Goal: Task Accomplishment & Management: Use online tool/utility

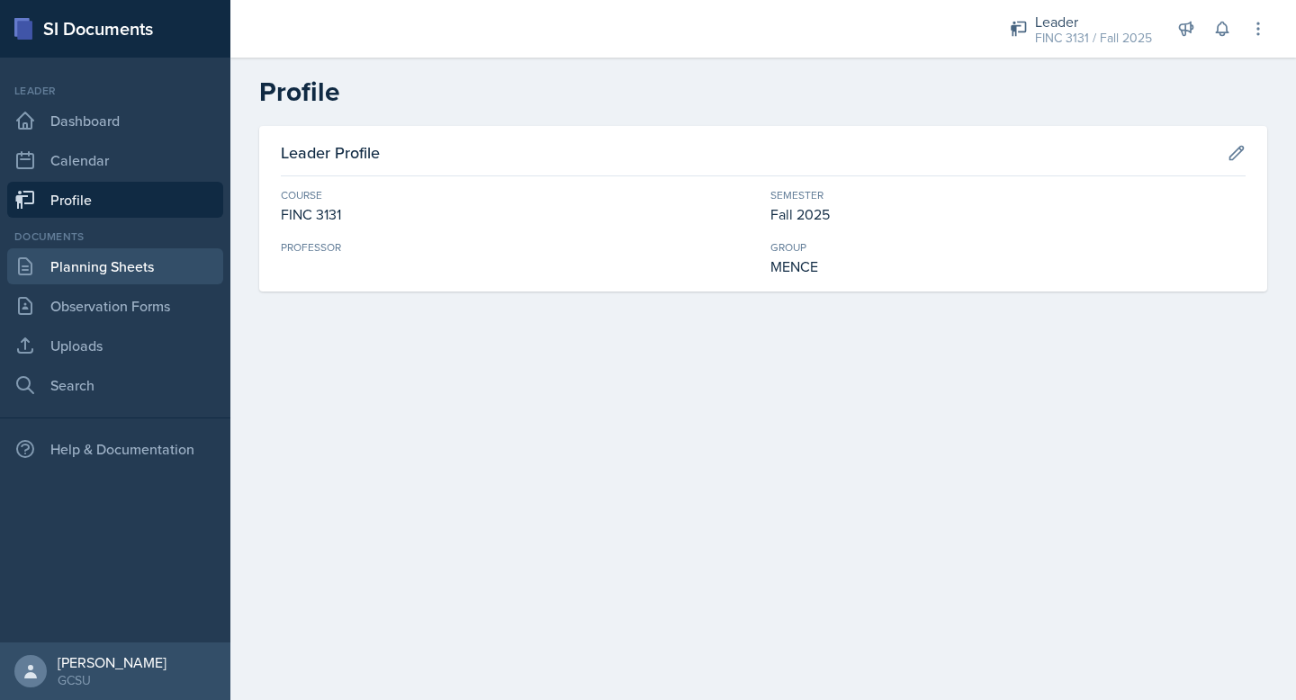
click at [101, 272] on link "Planning Sheets" at bounding box center [115, 266] width 216 height 36
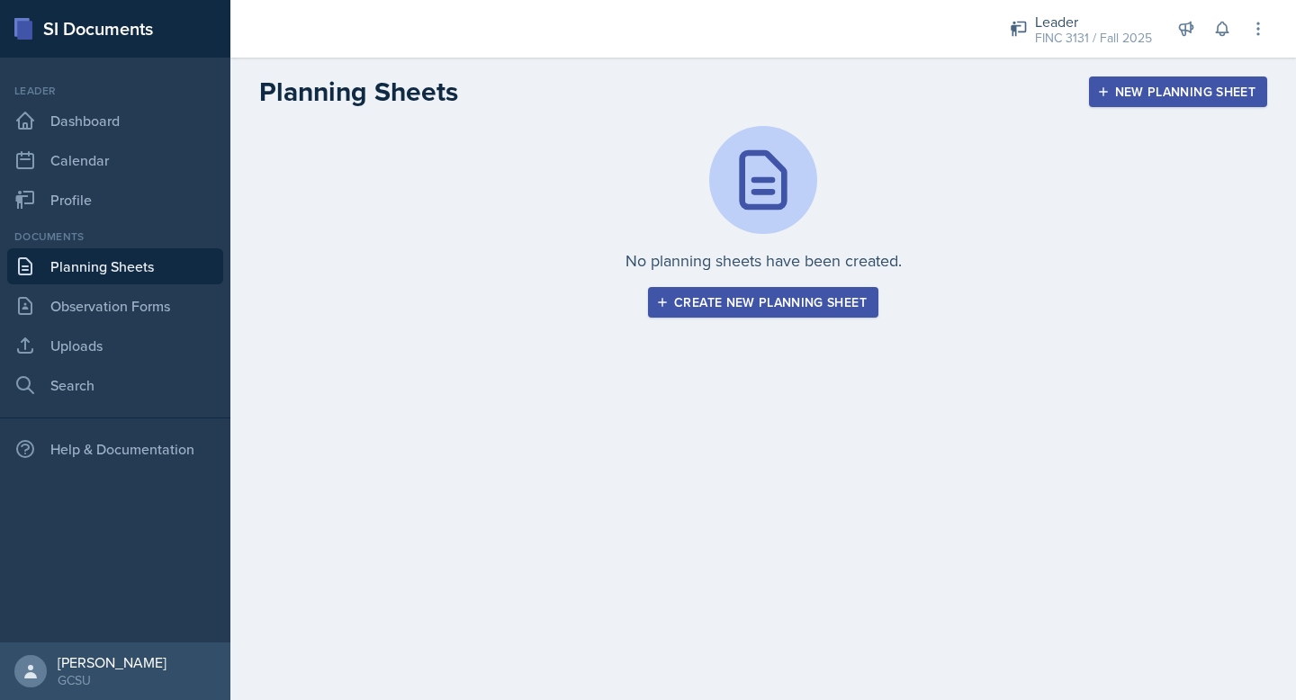
click at [734, 307] on div "Create new planning sheet" at bounding box center [763, 302] width 207 height 14
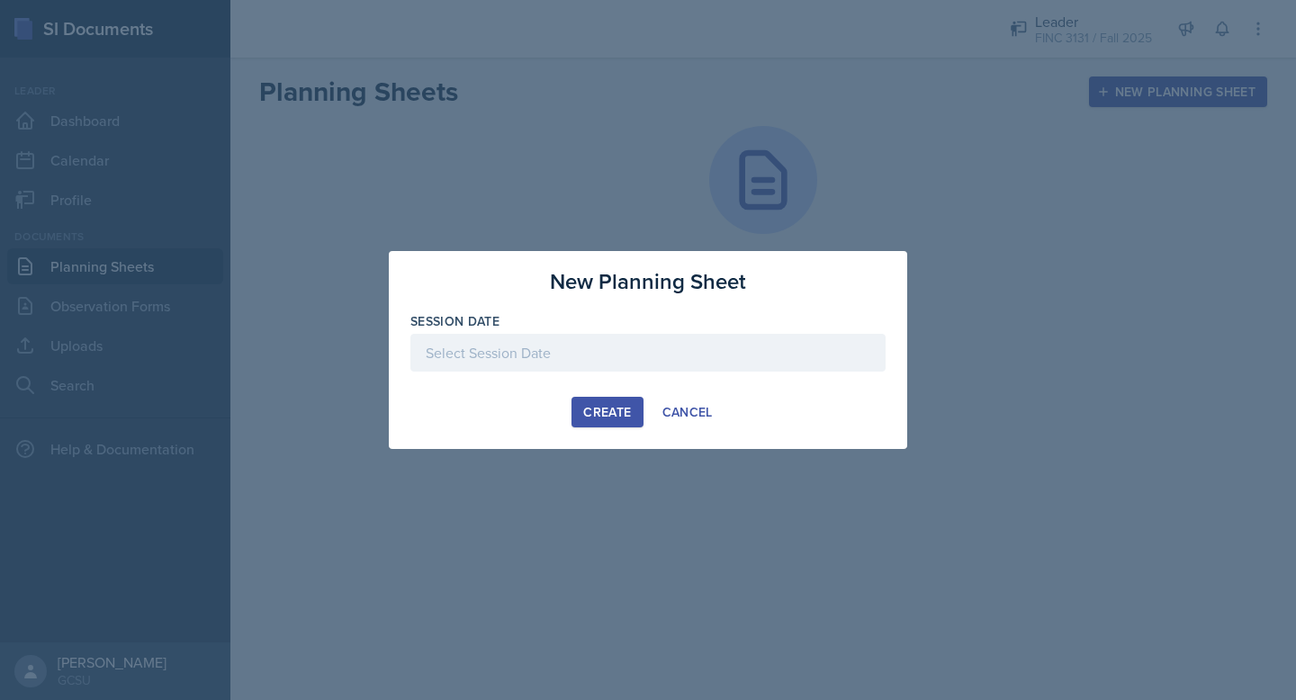
click at [585, 345] on div at bounding box center [647, 353] width 475 height 38
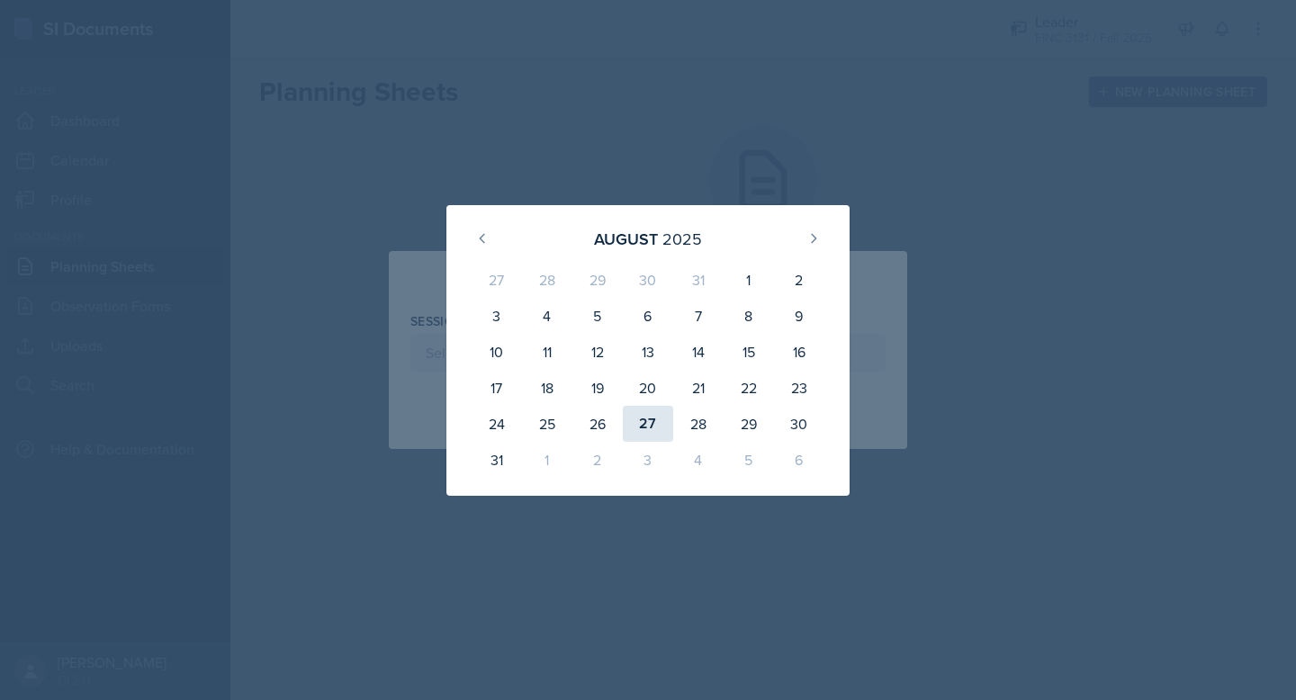
click at [645, 433] on div "27" at bounding box center [648, 424] width 50 height 36
type input "[DATE]"
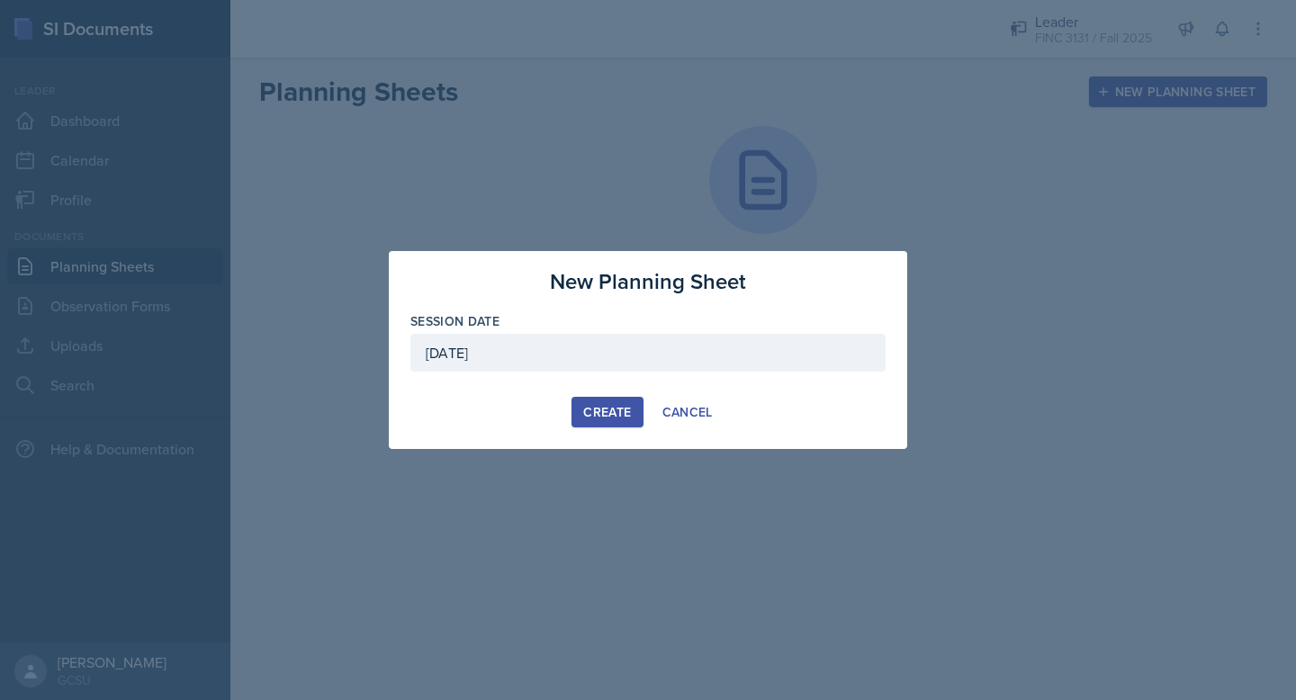
click at [625, 411] on div "Create" at bounding box center [607, 412] width 48 height 14
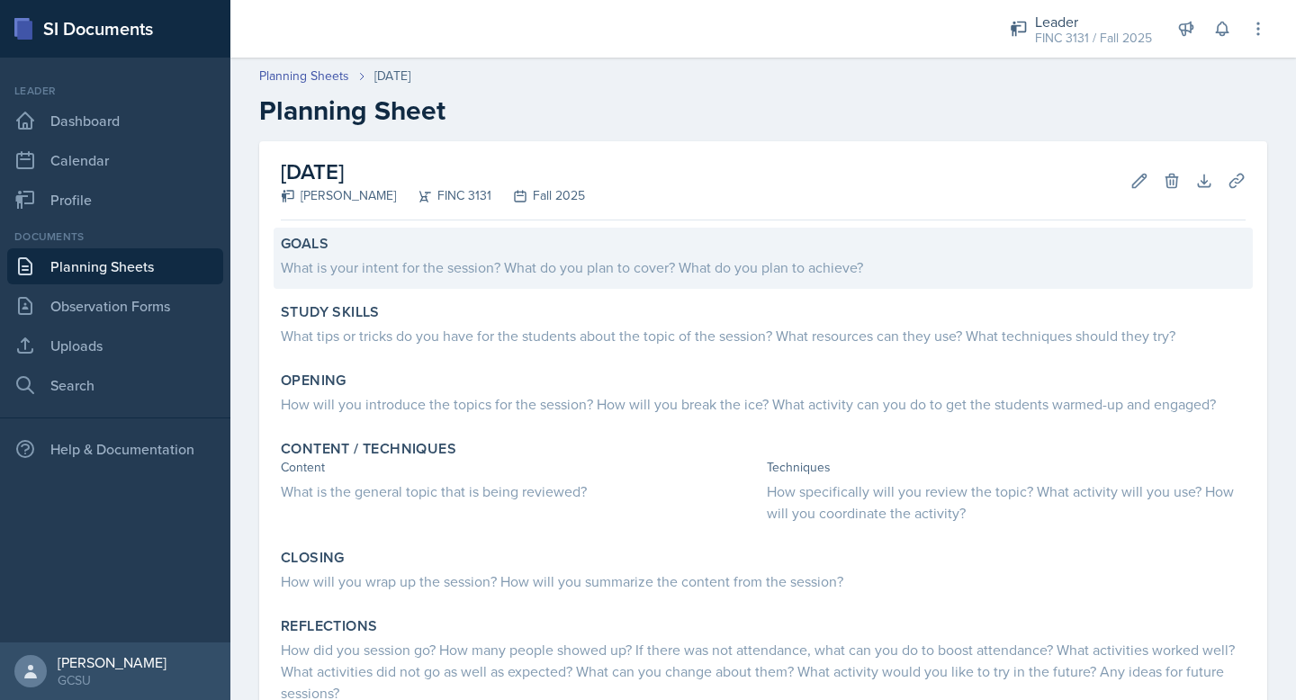
click at [644, 265] on div "What is your intent for the session? What do you plan to cover? What do you pla…" at bounding box center [763, 268] width 965 height 22
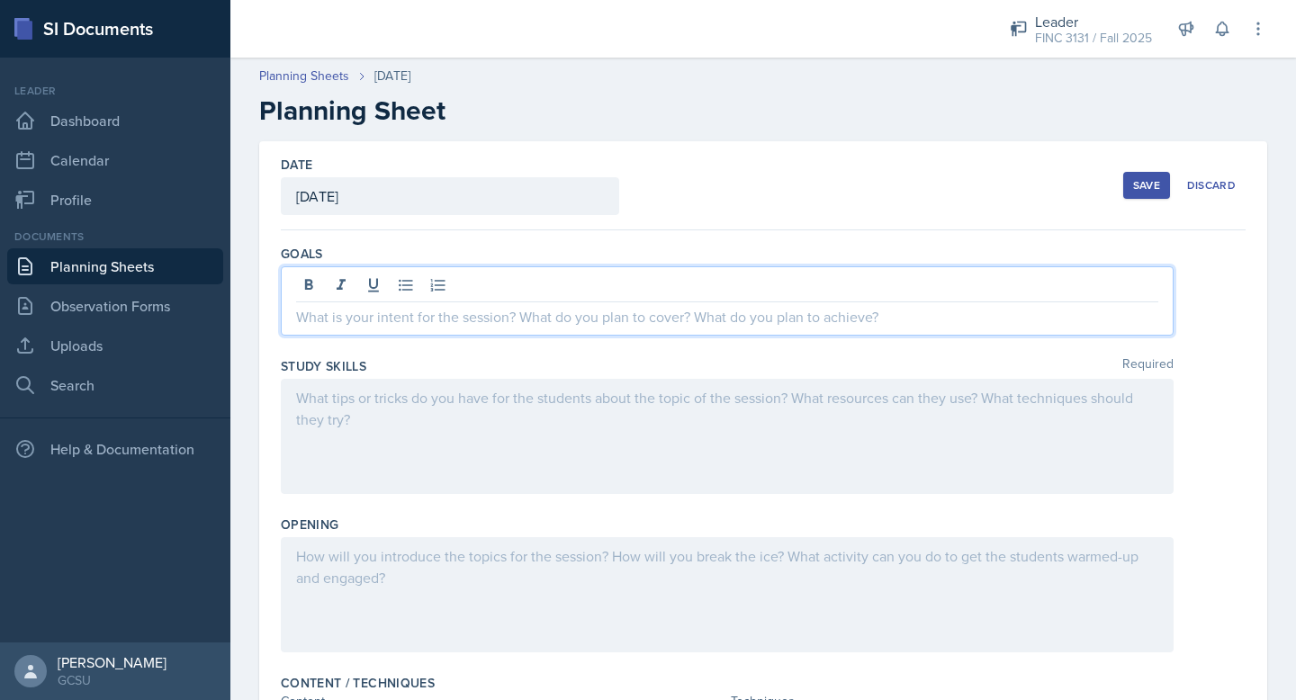
click at [617, 291] on div at bounding box center [727, 300] width 893 height 69
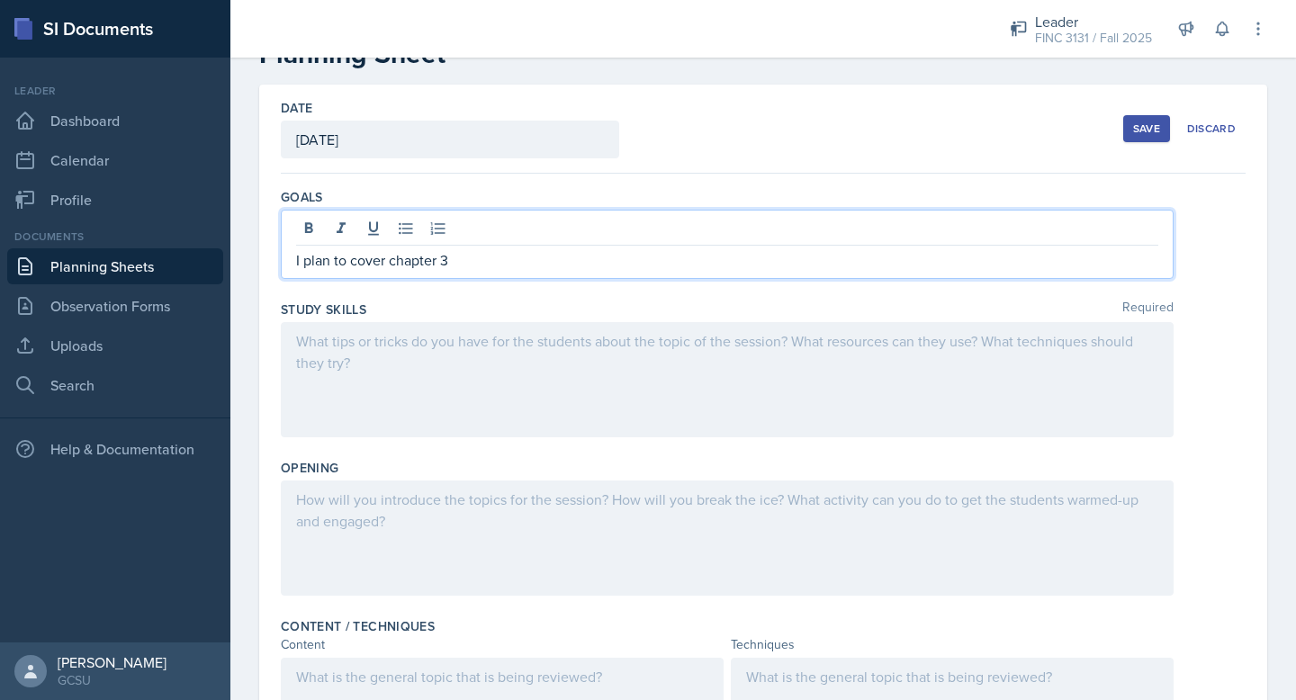
scroll to position [88, 0]
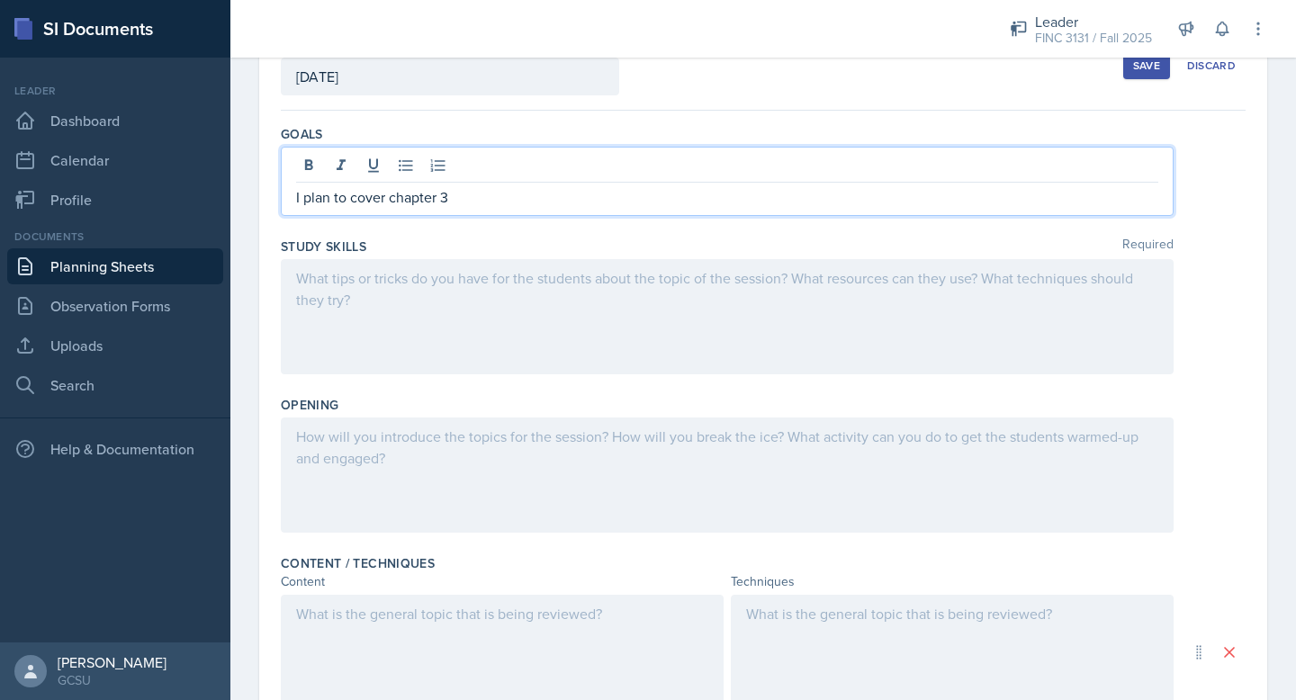
click at [664, 289] on p at bounding box center [727, 278] width 862 height 22
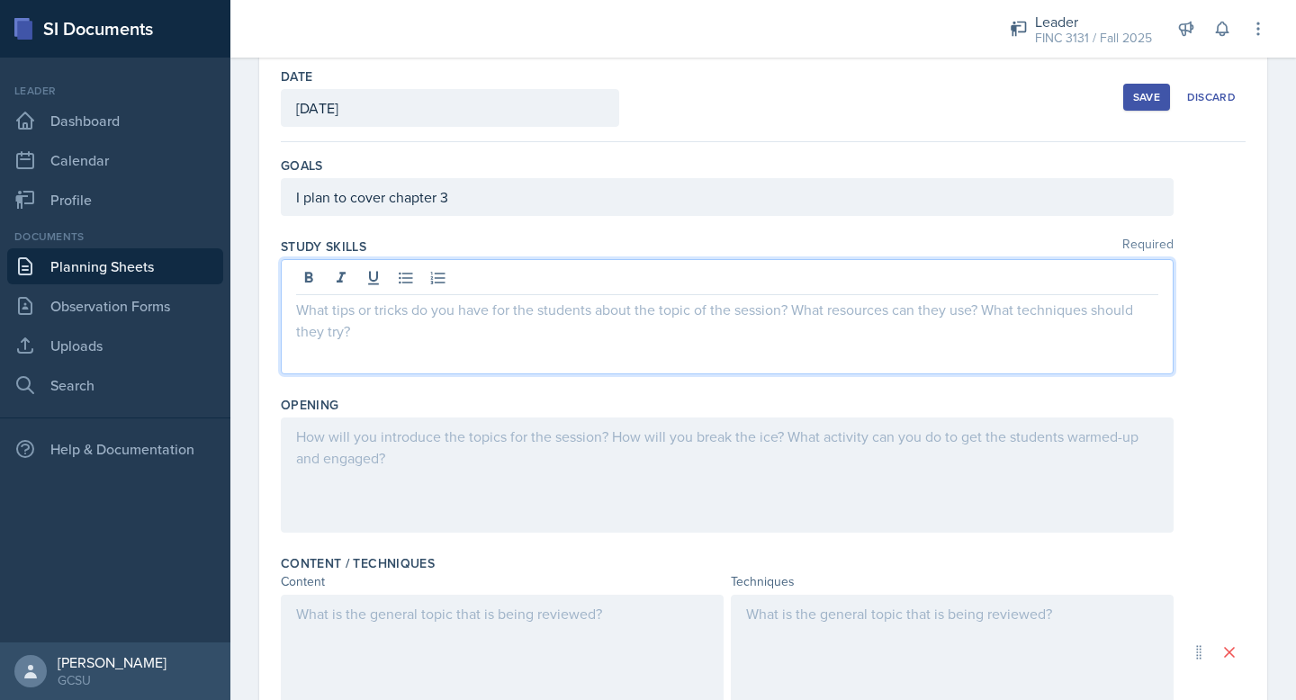
scroll to position [104, 0]
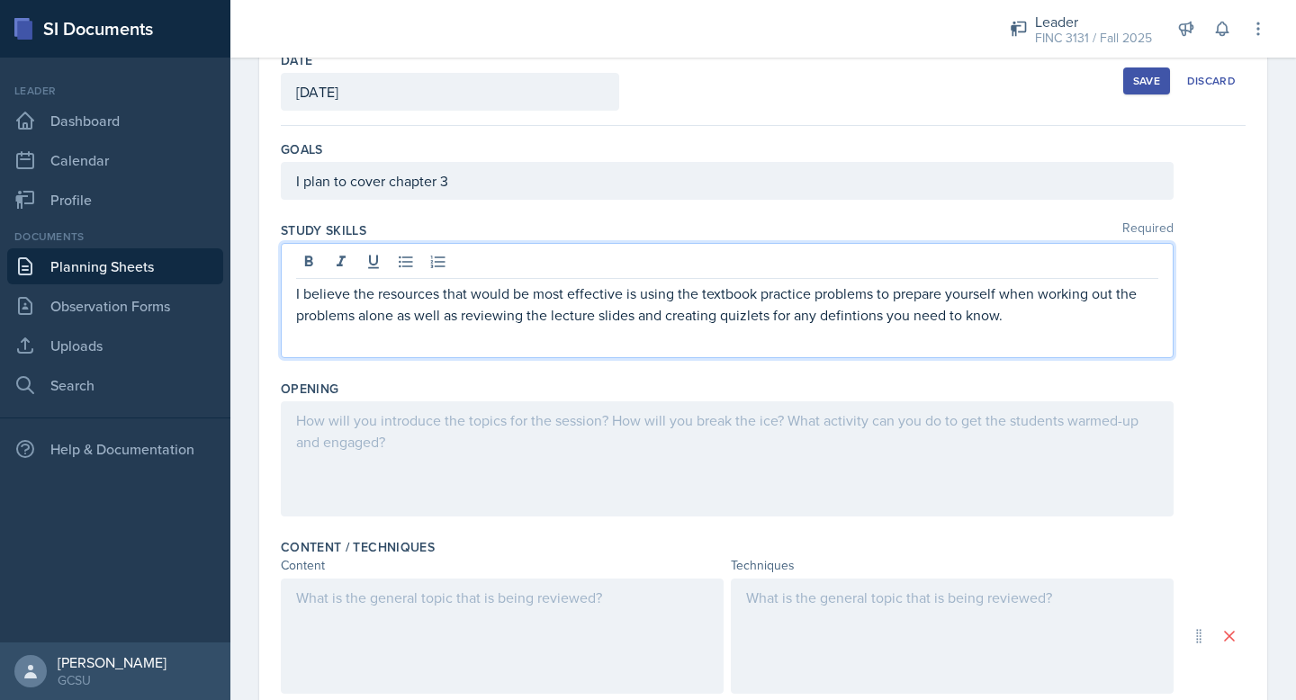
click at [845, 316] on p "I believe the resources that would be most effective is using the textbook prac…" at bounding box center [727, 304] width 862 height 43
click at [757, 316] on p "I believe the resources that would be most effective is using the textbook prac…" at bounding box center [727, 304] width 862 height 43
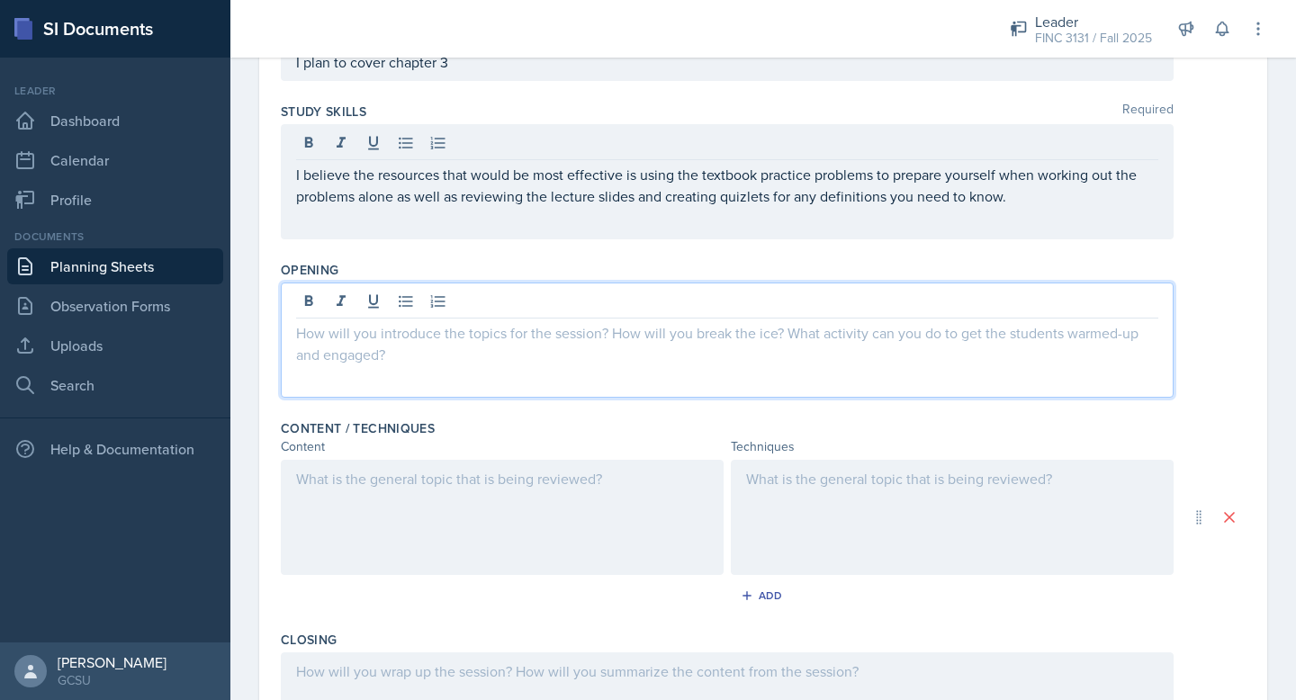
scroll to position [255, 0]
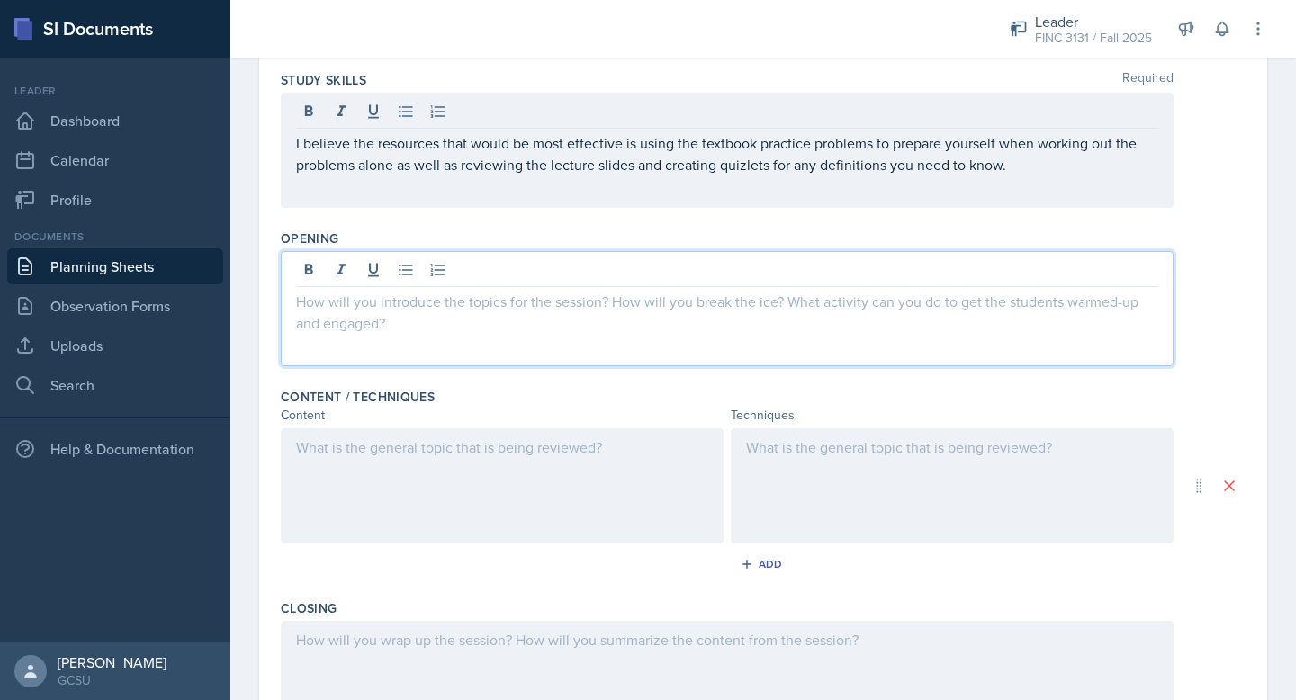
click at [597, 302] on p at bounding box center [727, 302] width 862 height 22
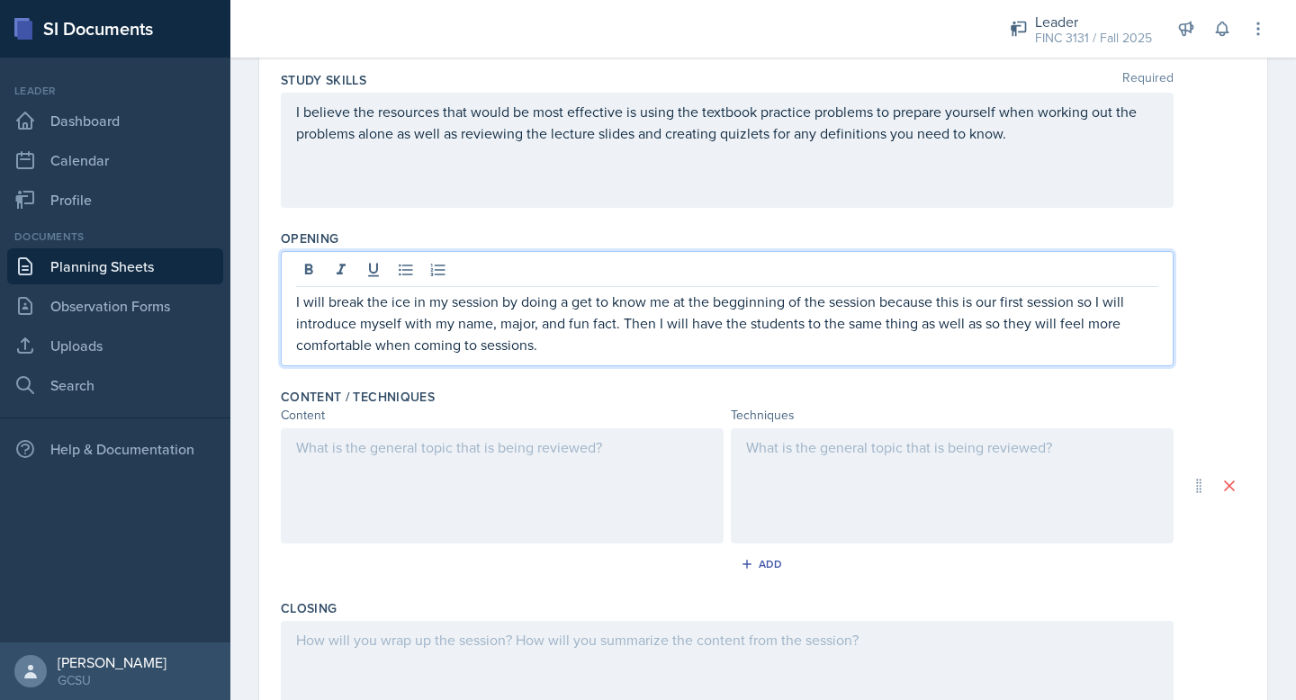
click at [393, 480] on div at bounding box center [502, 485] width 443 height 115
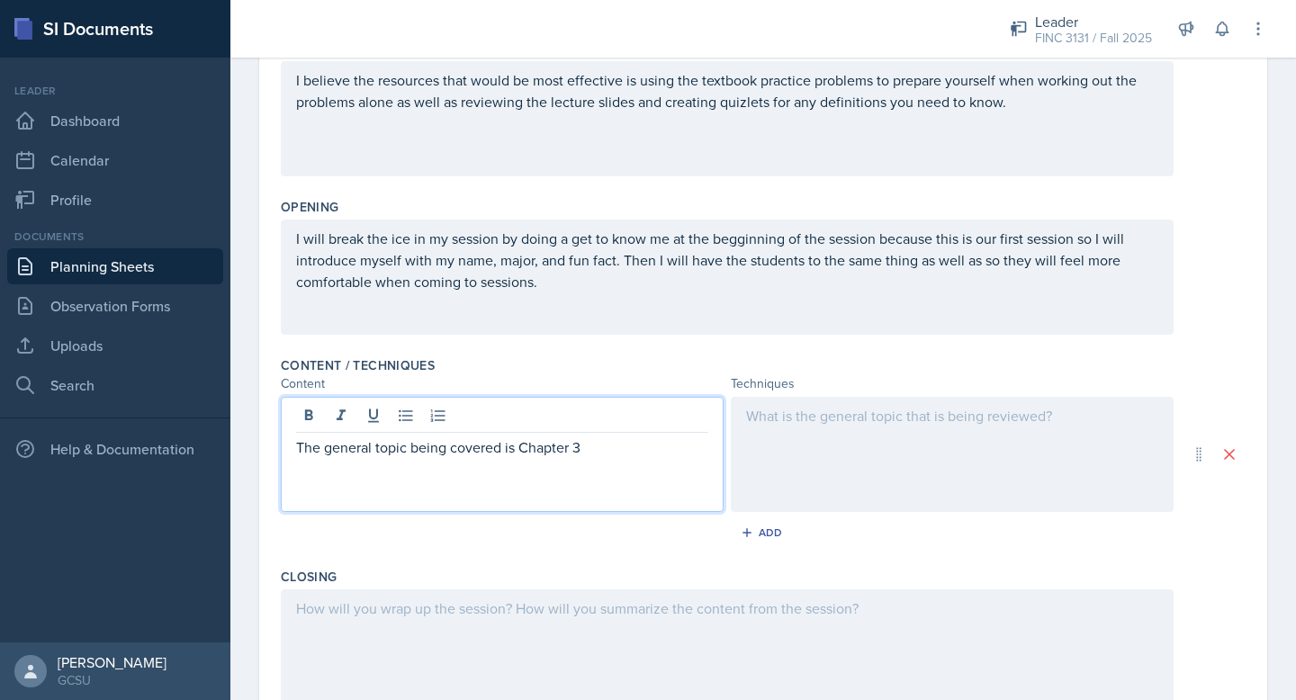
scroll to position [325, 0]
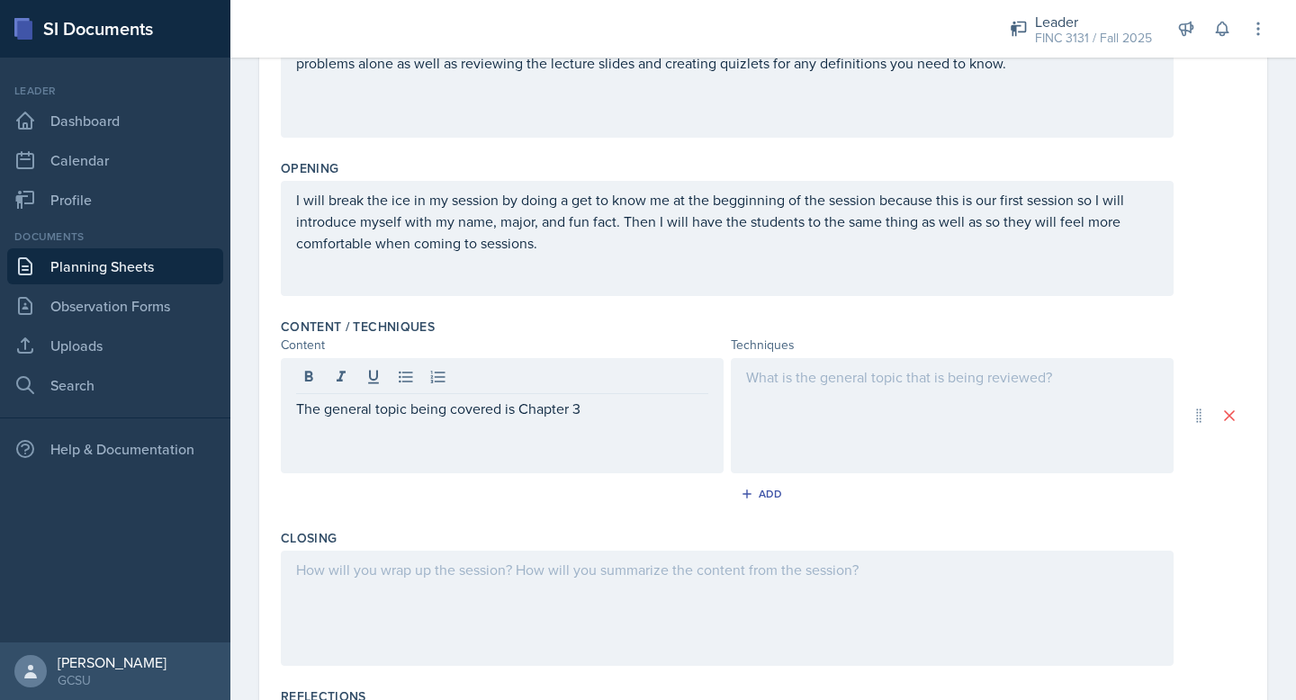
click at [838, 414] on div at bounding box center [952, 415] width 443 height 115
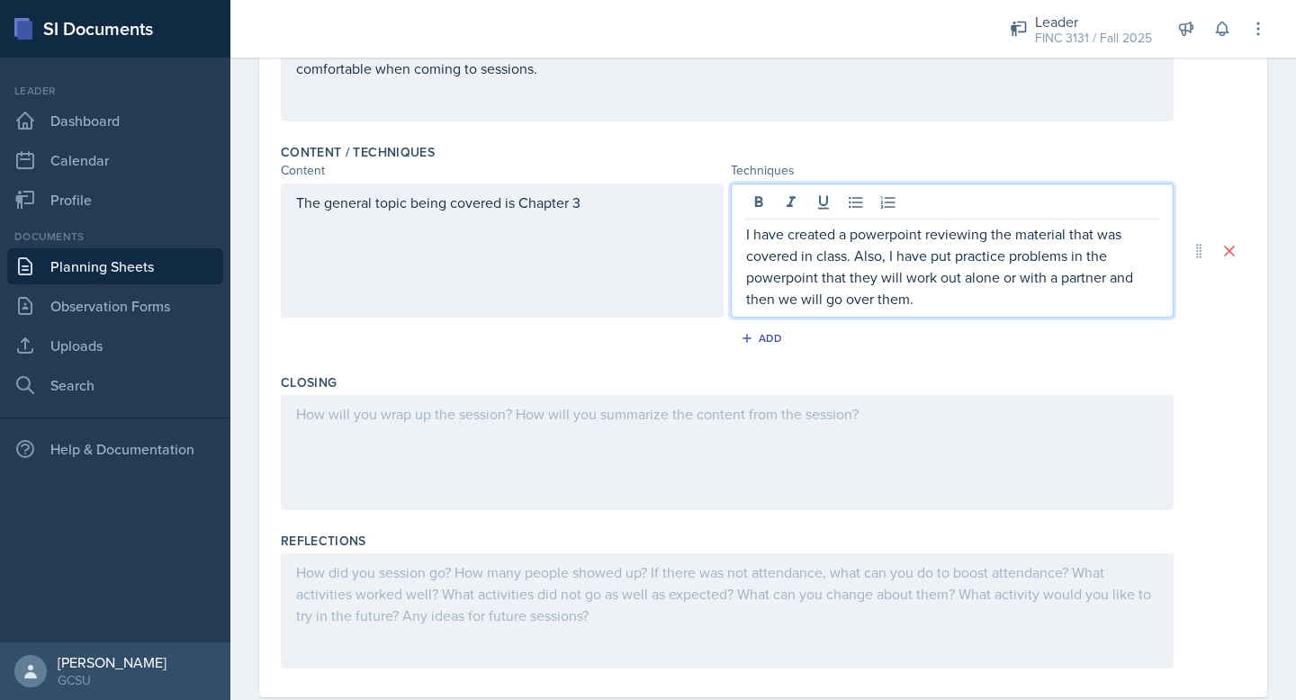
click at [681, 416] on p at bounding box center [727, 414] width 862 height 22
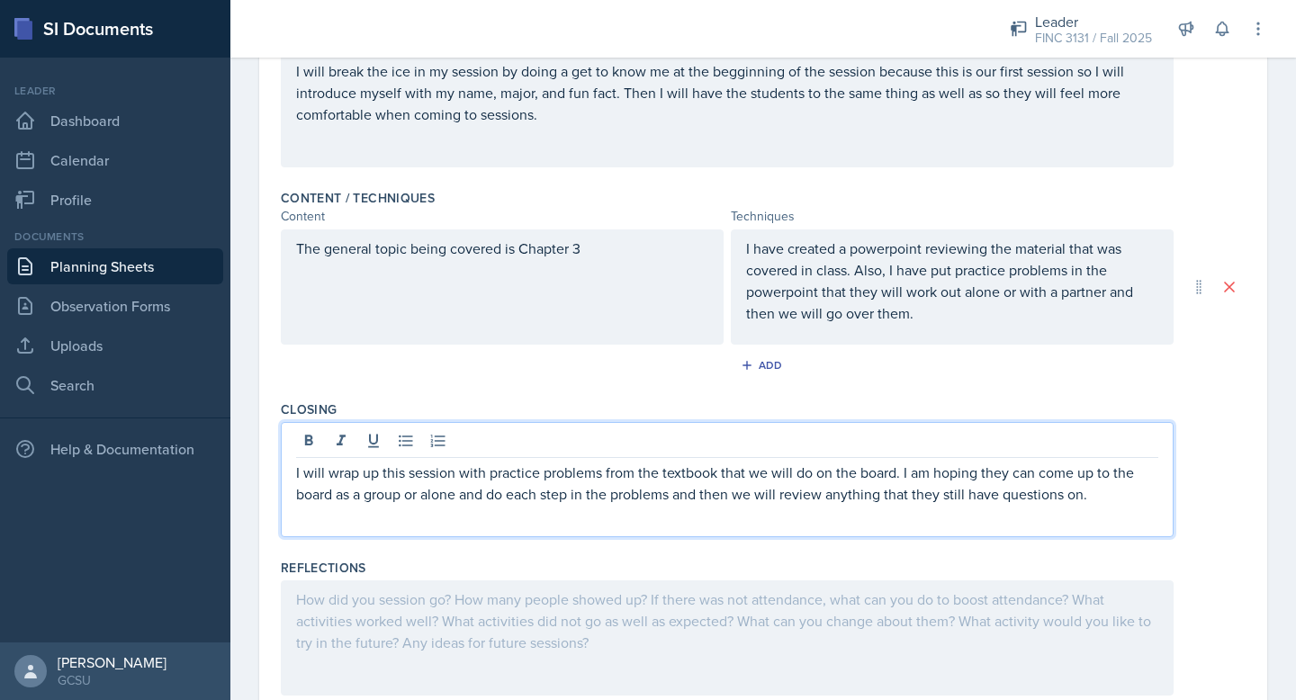
scroll to position [443, 0]
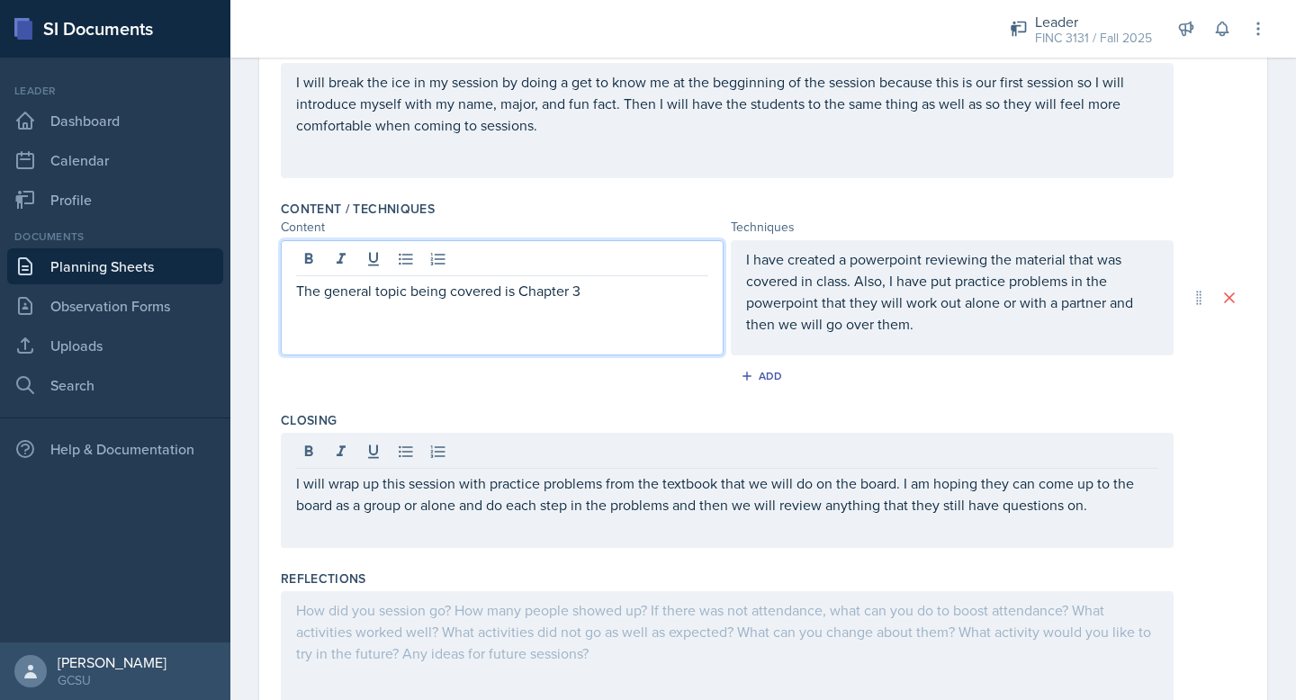
click at [626, 258] on div "The general topic being covered is Chapter 3" at bounding box center [502, 297] width 443 height 115
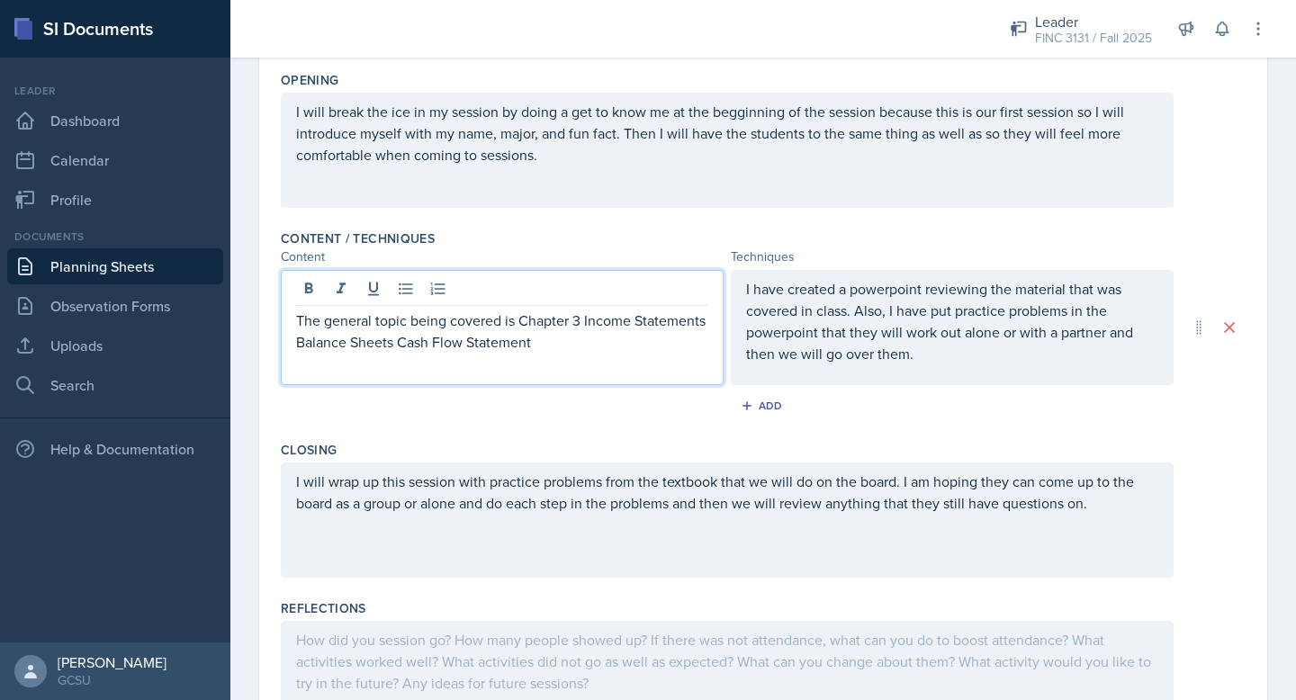
scroll to position [403, 0]
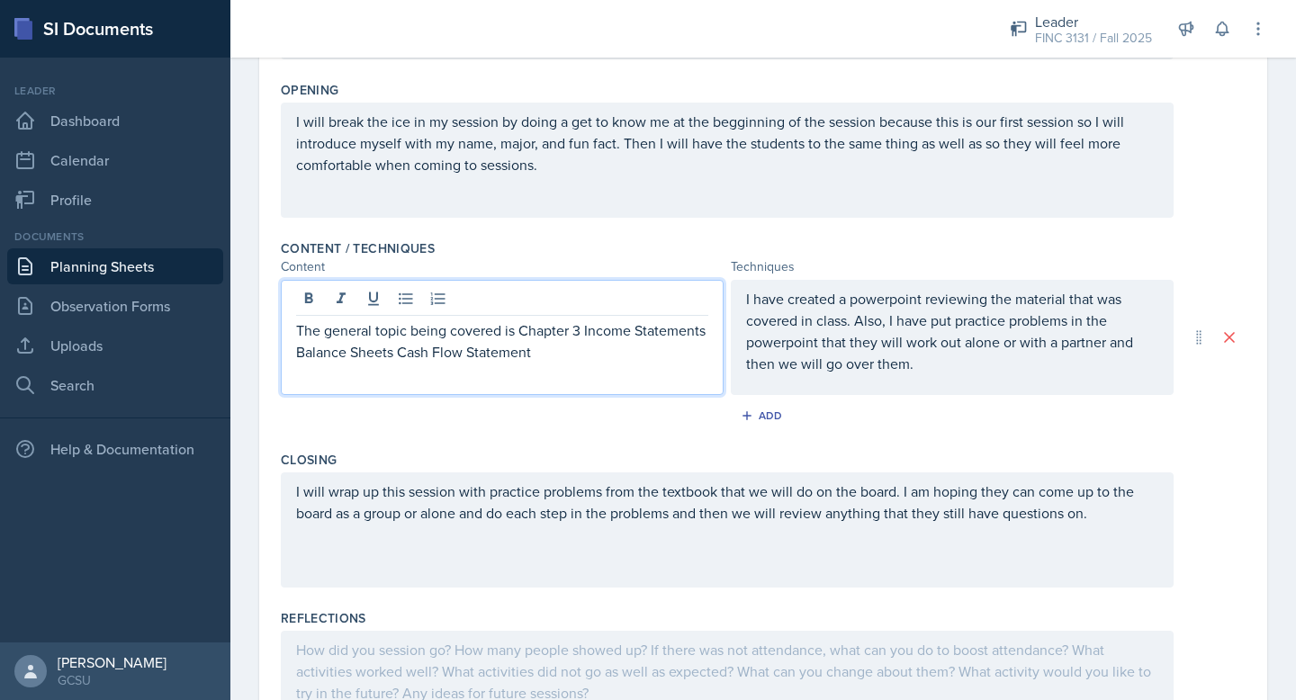
click at [393, 353] on p "The general topic being covered is Chapter 3 Income Statements Balance Sheets C…" at bounding box center [502, 341] width 412 height 43
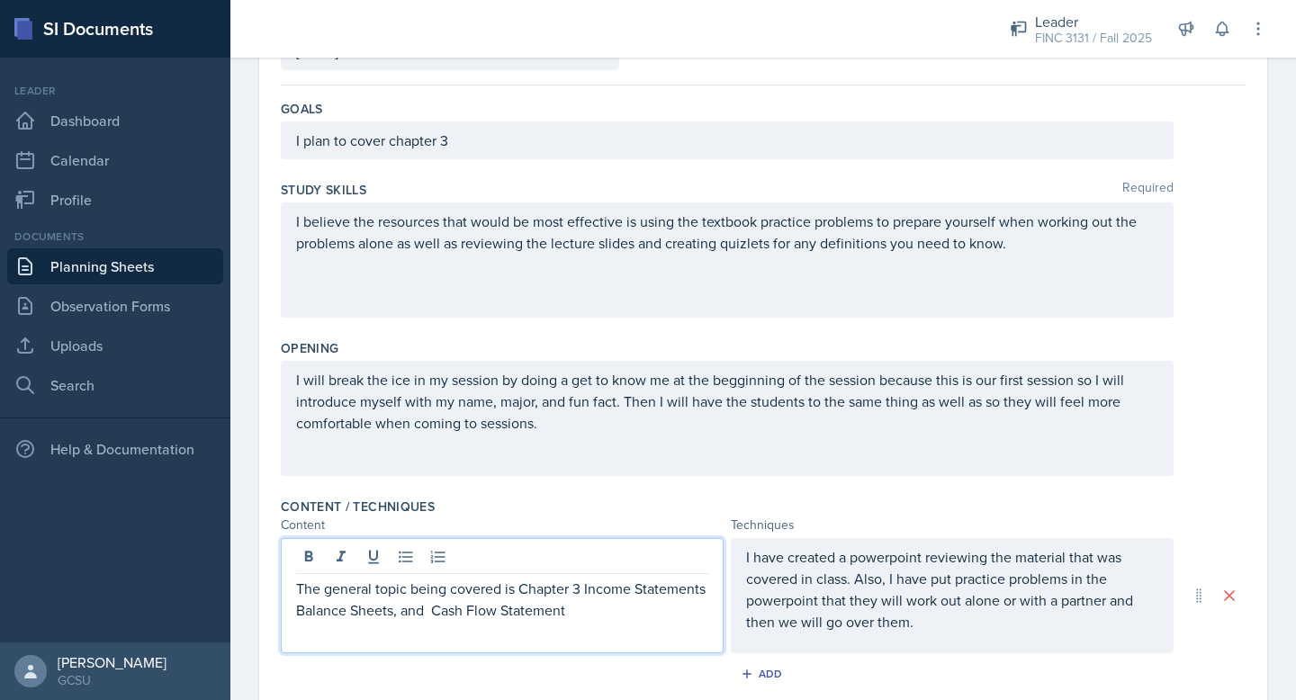
scroll to position [146, 0]
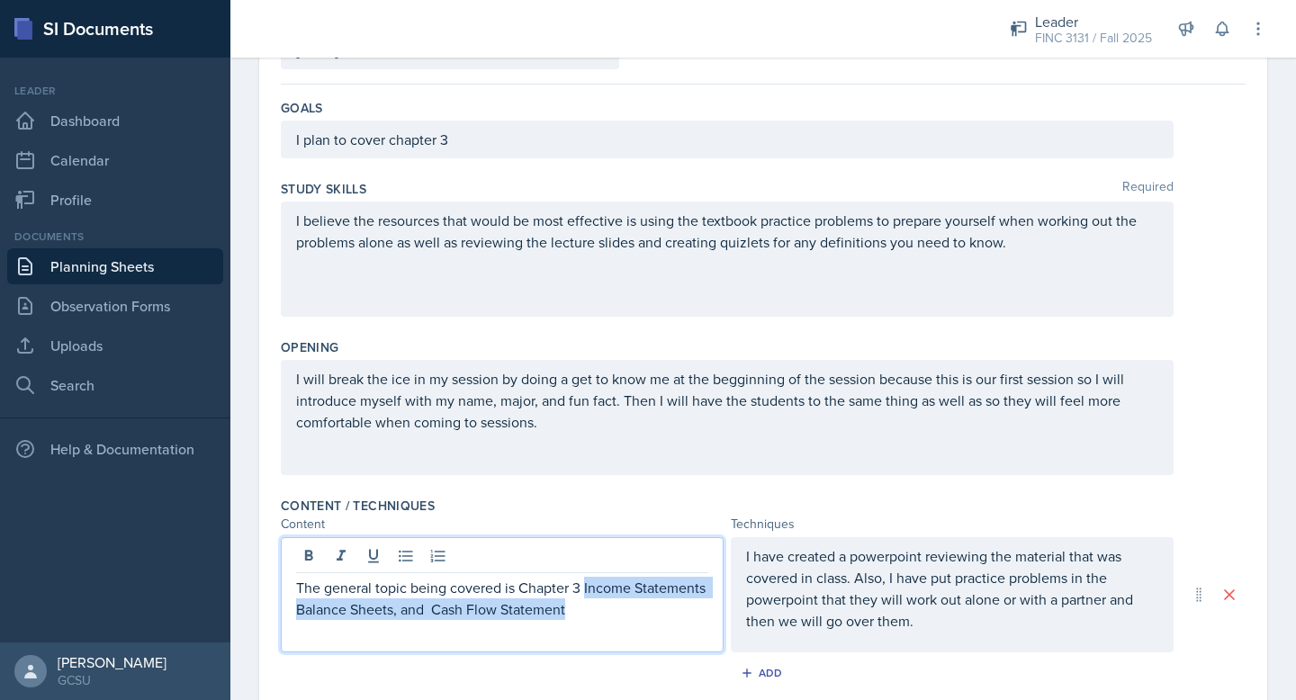
drag, startPoint x: 585, startPoint y: 624, endPoint x: 586, endPoint y: 590, distance: 33.3
click at [586, 590] on div "The general topic being covered is Chapter 3 Income Statements Balance Sheets, …" at bounding box center [502, 594] width 443 height 115
copy p "Income Statements Balance Sheets, and Cash Flow Statement"
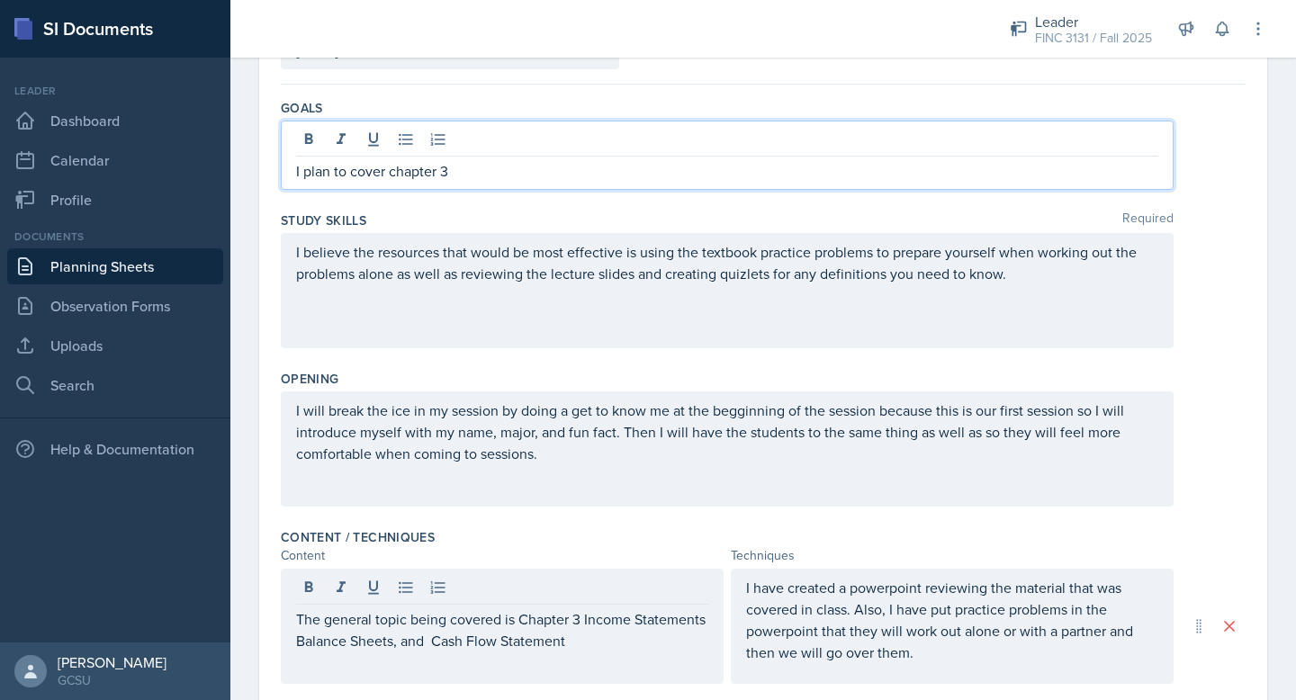
scroll to position [177, 0]
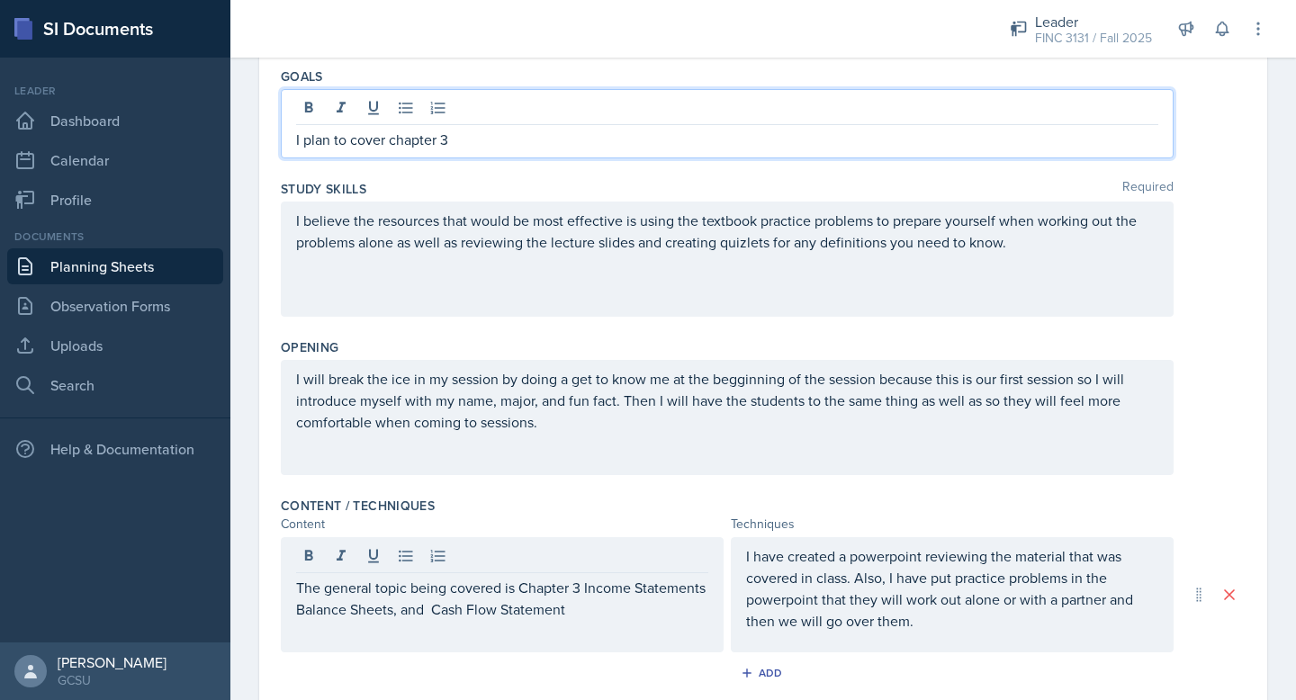
click at [476, 147] on p "I plan to cover chapter 3" at bounding box center [727, 140] width 862 height 22
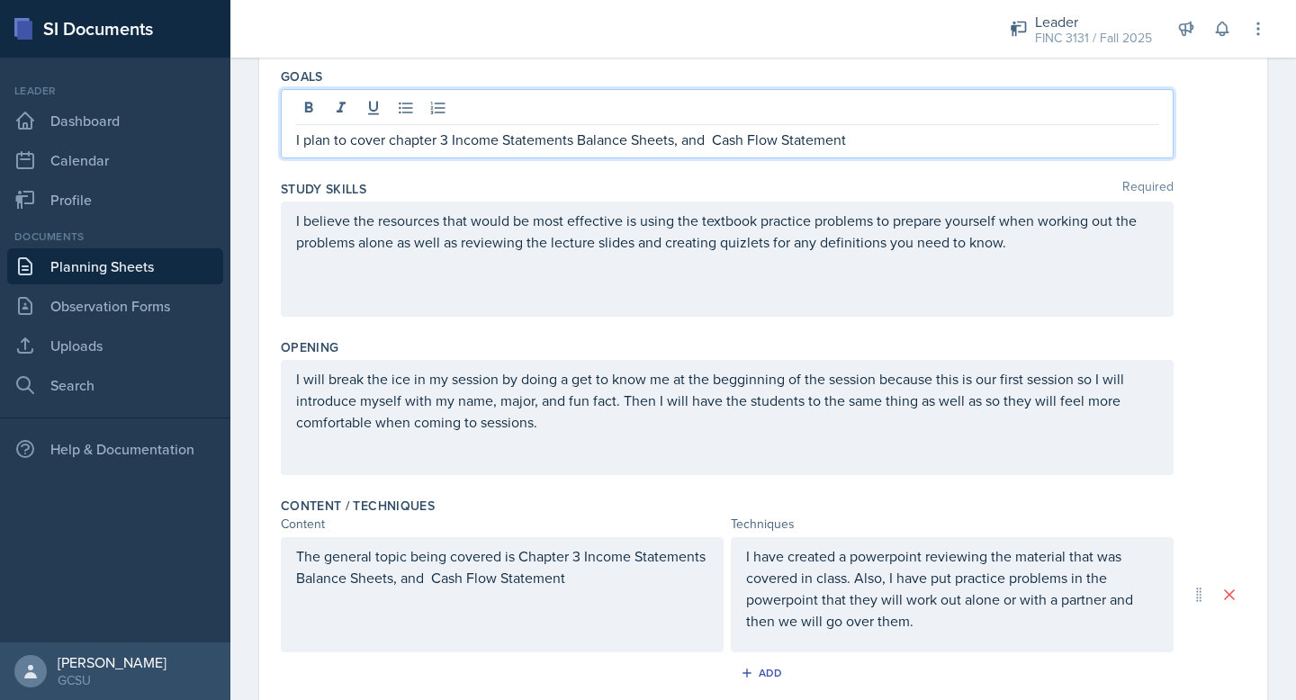
click at [717, 146] on p "I plan to cover chapter 3 Income Statements Balance Sheets, and Cash Flow State…" at bounding box center [727, 140] width 862 height 22
click at [853, 138] on p "I plan to cover chapter 3 Income Statements Balance Sheets, and Cash Flow State…" at bounding box center [727, 140] width 862 height 22
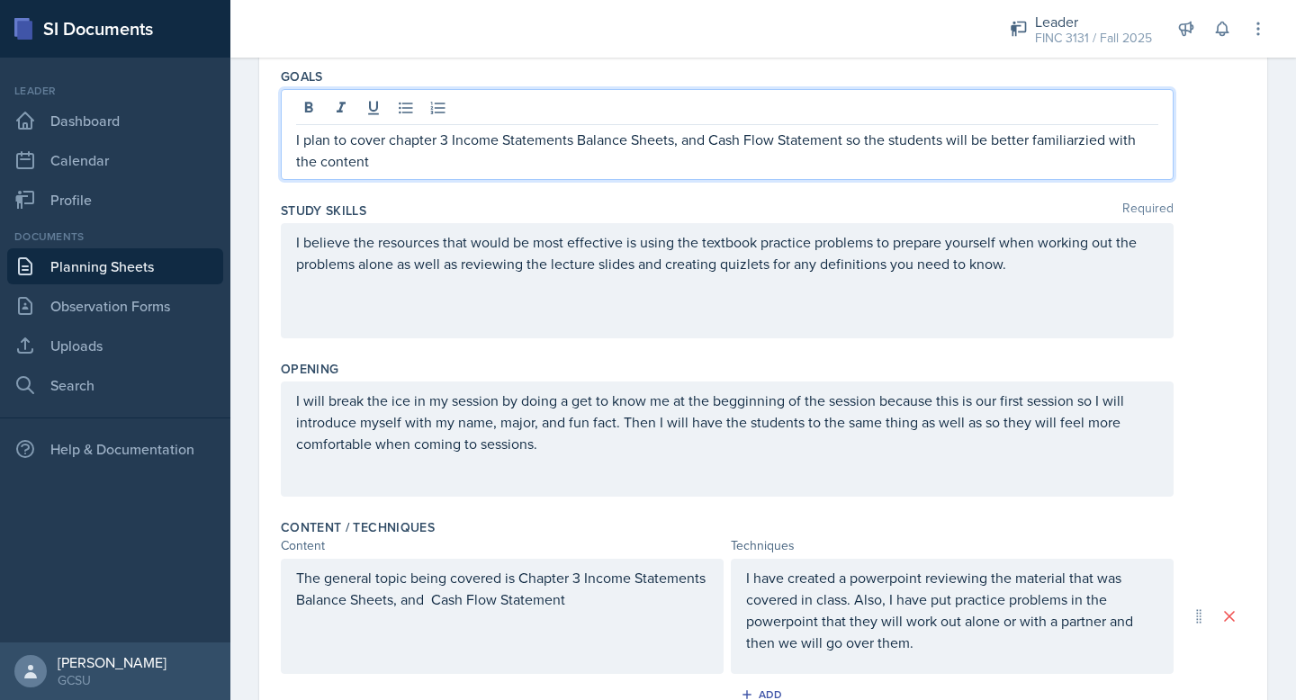
click at [1047, 131] on p "I plan to cover chapter 3 Income Statements Balance Sheets, and Cash Flow State…" at bounding box center [727, 150] width 862 height 43
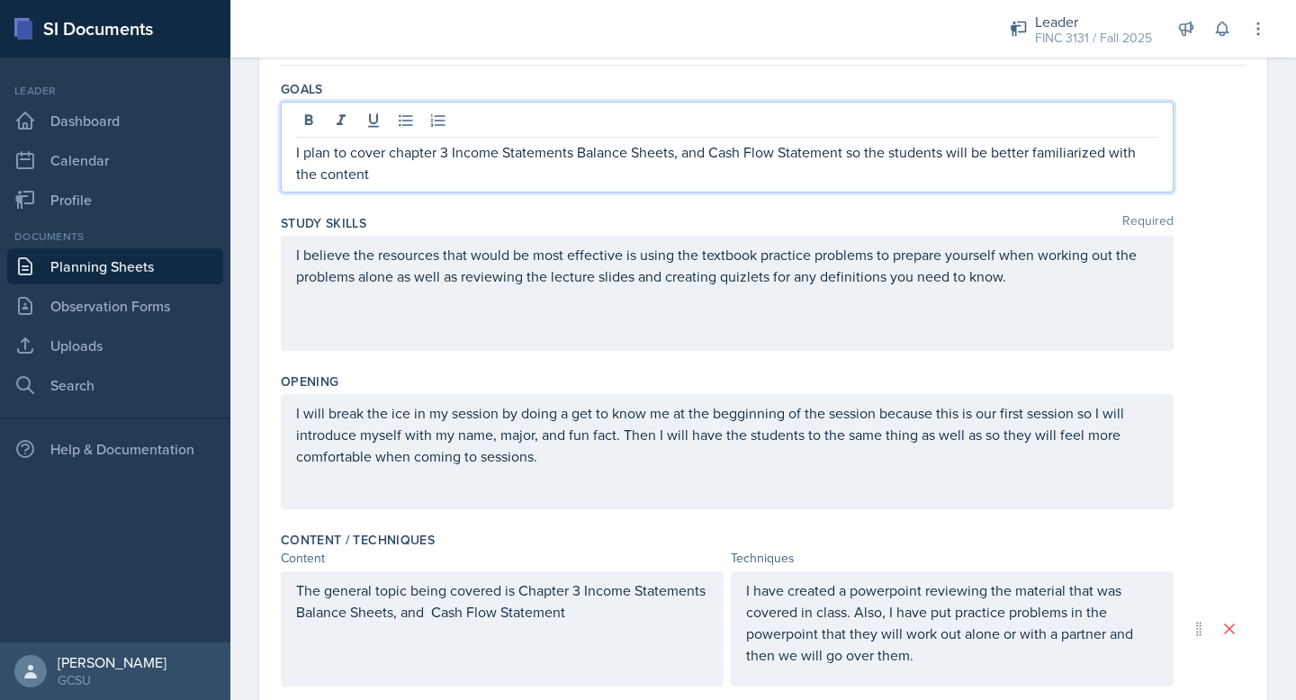
scroll to position [0, 0]
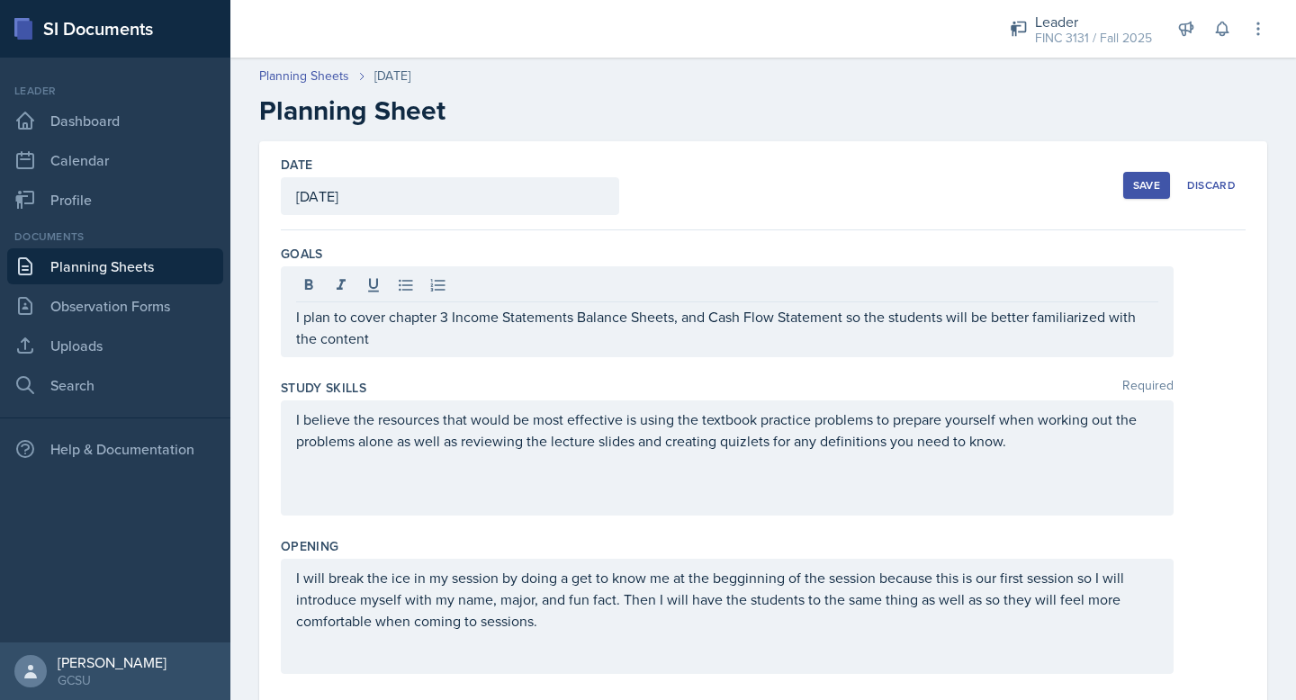
click at [1146, 187] on div "Save" at bounding box center [1146, 185] width 27 height 14
